Goal: Transaction & Acquisition: Purchase product/service

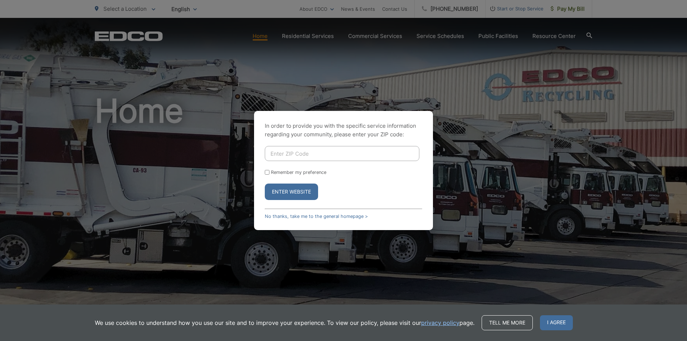
click at [272, 154] on input "Enter ZIP Code" at bounding box center [342, 153] width 155 height 15
type input "92111"
click at [282, 190] on button "Enter Website" at bounding box center [291, 192] width 53 height 16
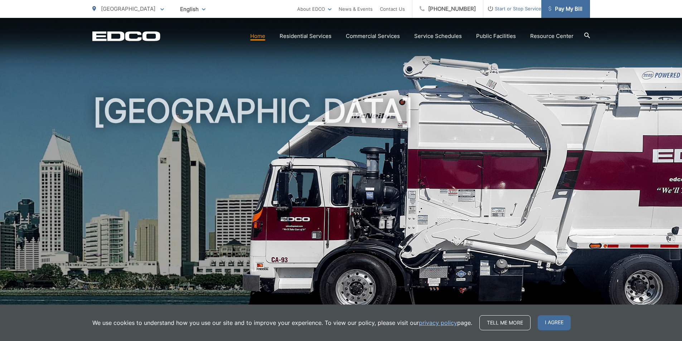
click at [576, 8] on span "Pay My Bill" at bounding box center [566, 9] width 34 height 9
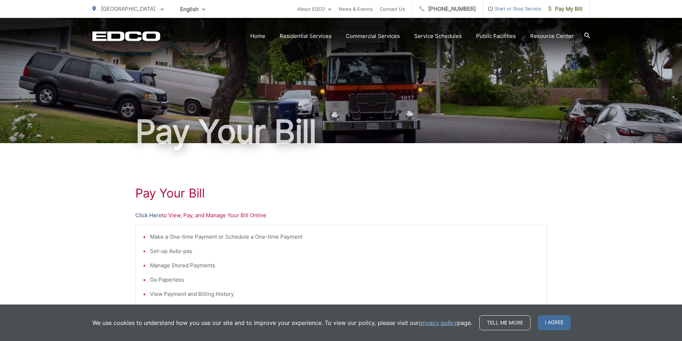
click at [149, 216] on link "Click Here" at bounding box center [148, 215] width 26 height 9
click at [566, 11] on span "Pay My Bill" at bounding box center [566, 9] width 34 height 9
click at [146, 214] on link "Click Here" at bounding box center [148, 215] width 26 height 9
